Goal: Transaction & Acquisition: Purchase product/service

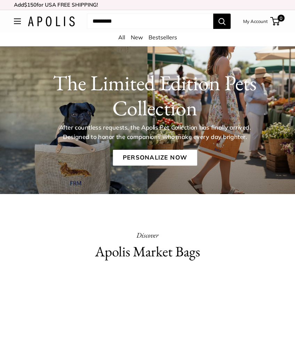
click at [162, 158] on link "Personalize Now" at bounding box center [155, 158] width 84 height 16
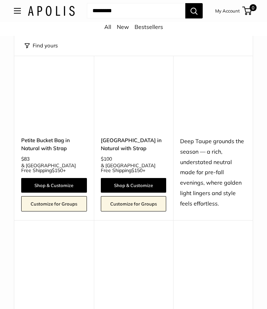
scroll to position [2131, 0]
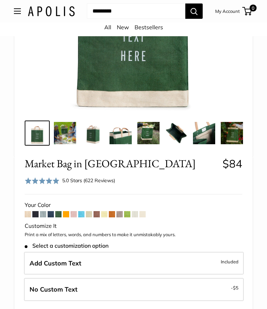
scroll to position [165, 0]
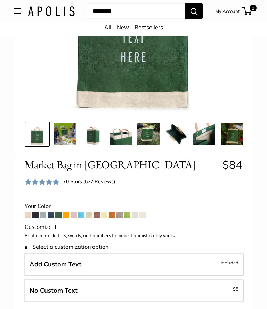
click at [203, 138] on img at bounding box center [204, 134] width 22 height 22
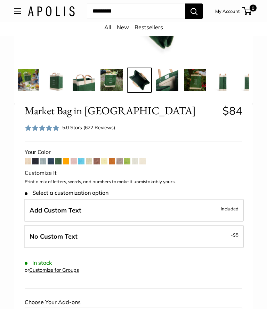
scroll to position [219, 0]
click at [212, 238] on label "No Custom Text - $5" at bounding box center [134, 236] width 220 height 23
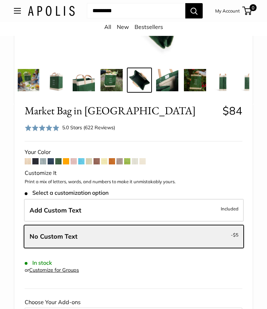
scroll to position [219, 0]
click at [225, 209] on span "Included" at bounding box center [230, 208] width 18 height 8
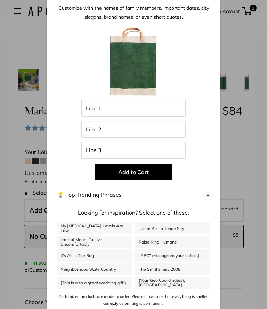
scroll to position [22, 0]
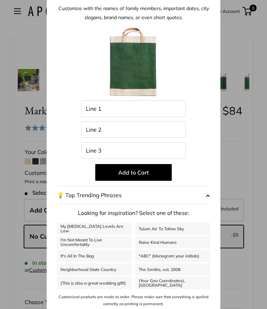
click at [208, 198] on span "button" at bounding box center [208, 195] width 4 height 10
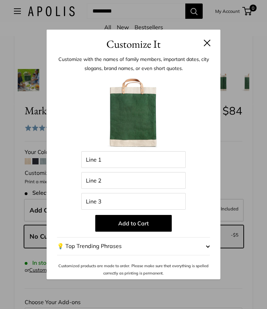
scroll to position [0, 0]
click at [209, 246] on span "button" at bounding box center [208, 246] width 4 height 10
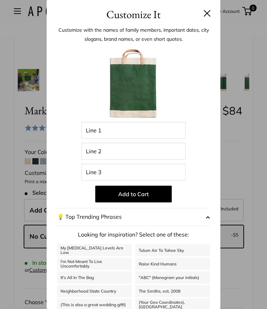
click at [210, 11] on button at bounding box center [207, 13] width 7 height 7
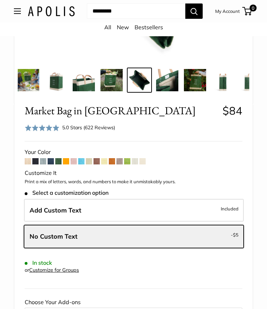
click at [28, 82] on img at bounding box center [28, 80] width 22 height 22
